Goal: Navigation & Orientation: Find specific page/section

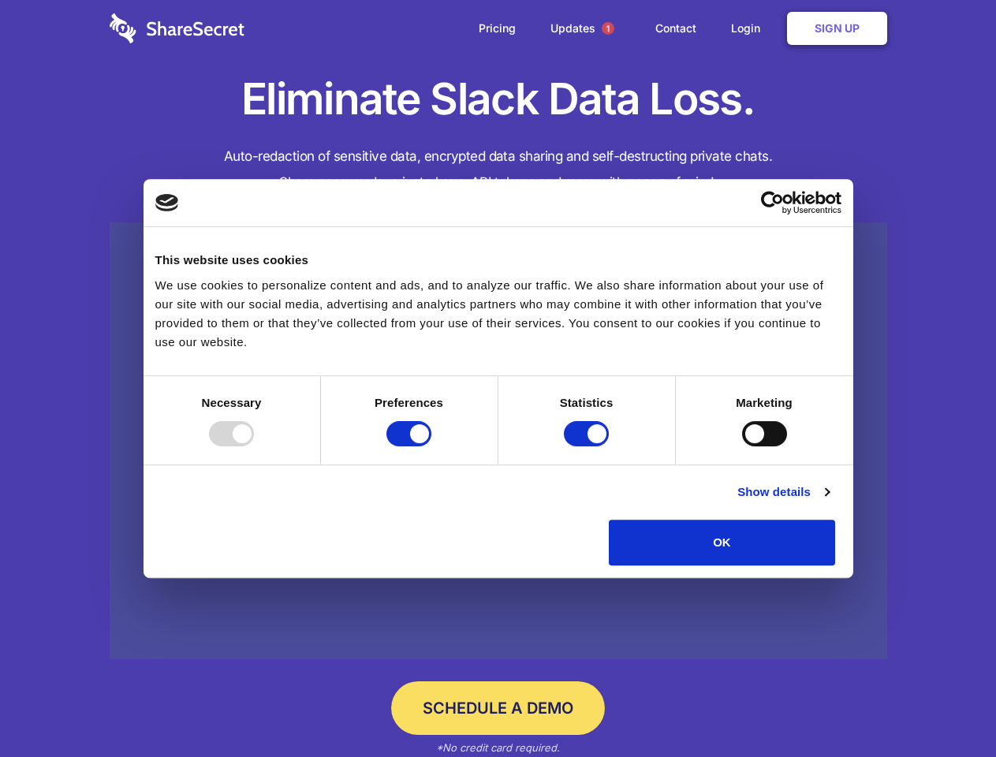
click at [254, 447] on div at bounding box center [231, 433] width 45 height 25
click at [432, 447] on input "Preferences" at bounding box center [409, 433] width 45 height 25
checkbox input "false"
click at [589, 447] on input "Statistics" at bounding box center [586, 433] width 45 height 25
checkbox input "false"
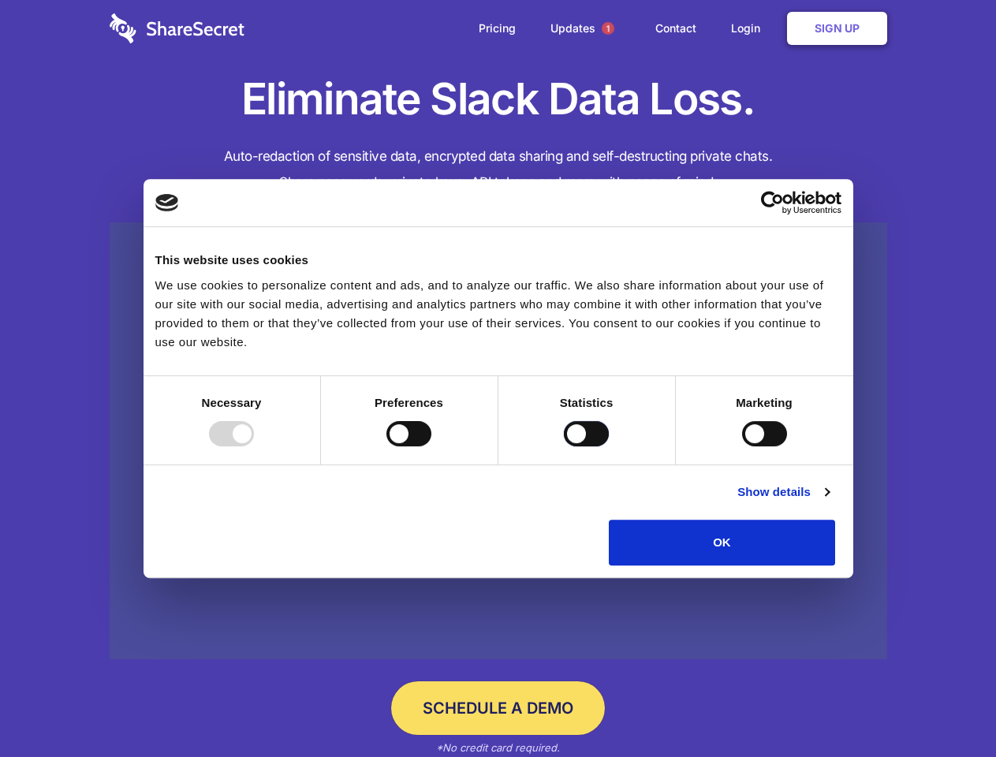
checkbox input "false"
click at [742, 447] on input "Marketing" at bounding box center [764, 433] width 45 height 25
checkbox input "true"
click at [829, 502] on link "Show details" at bounding box center [784, 492] width 92 height 19
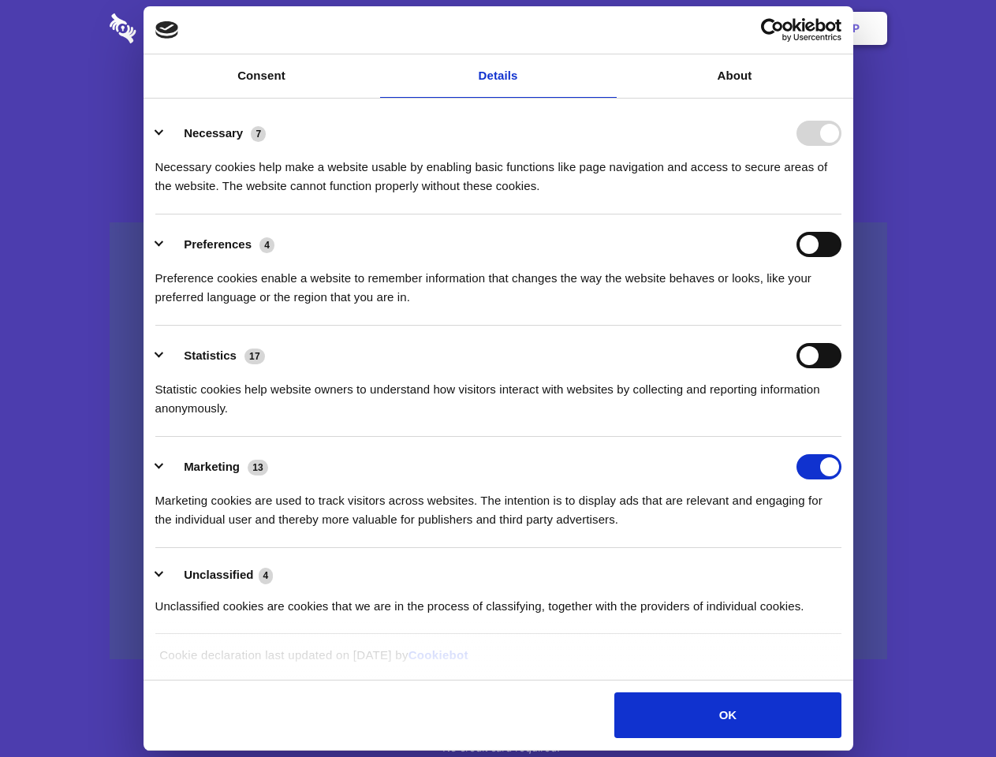
click at [842, 215] on li "Necessary 7 Necessary cookies help make a website usable by enabling basic func…" at bounding box center [498, 158] width 686 height 111
click at [608, 28] on span "1" at bounding box center [608, 28] width 13 height 13
